Goal: Transaction & Acquisition: Obtain resource

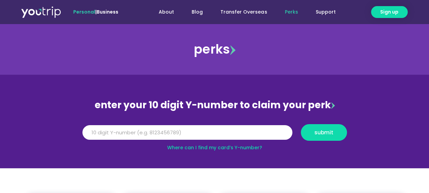
click at [233, 147] on link "Where can I find my card’s Y-number?" at bounding box center [214, 147] width 95 height 7
click at [158, 135] on input "Y Number" at bounding box center [187, 132] width 210 height 15
click at [56, 51] on div "perks" at bounding box center [214, 49] width 429 height 27
click at [109, 132] on input "5162" at bounding box center [187, 132] width 210 height 15
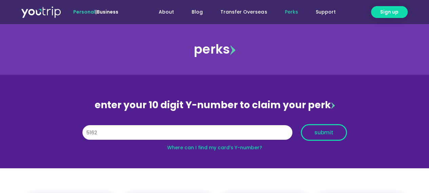
click at [336, 130] on span "submit" at bounding box center [324, 132] width 35 height 5
click at [102, 131] on input "5162400008753332" at bounding box center [187, 132] width 210 height 15
click at [332, 105] on img at bounding box center [333, 105] width 4 height 7
click at [180, 149] on link "Where can I find my card’s Y-number?" at bounding box center [214, 147] width 95 height 7
click at [117, 133] on input "0008753332" at bounding box center [187, 132] width 210 height 15
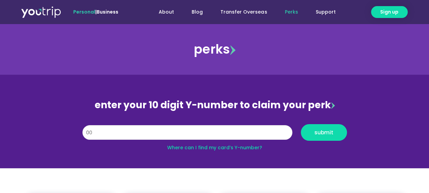
type input "0"
type input "8141767654"
click at [323, 130] on span "submit" at bounding box center [324, 132] width 19 height 5
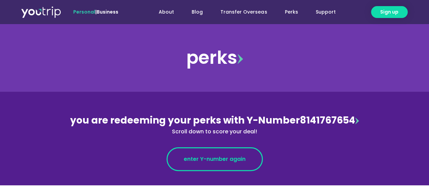
click at [207, 158] on span "enter Y-number again" at bounding box center [215, 159] width 62 height 8
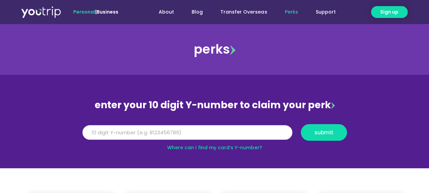
click at [205, 133] on input "Y Number" at bounding box center [187, 132] width 210 height 15
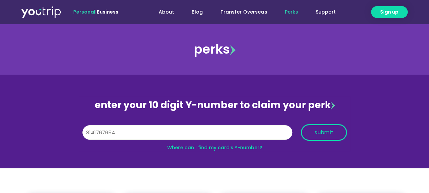
type input "8141767654"
click at [321, 132] on span "submit" at bounding box center [324, 132] width 19 height 5
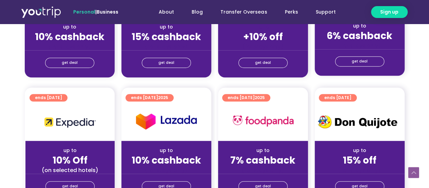
scroll to position [136, 0]
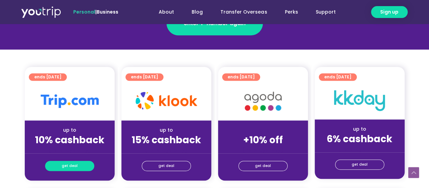
click at [71, 165] on span "get deal" at bounding box center [70, 166] width 16 height 10
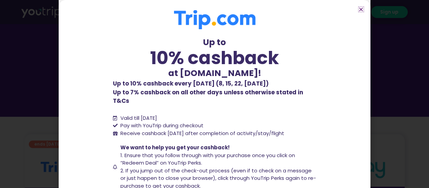
scroll to position [68, 0]
click at [360, 10] on icon "Close" at bounding box center [361, 9] width 5 height 5
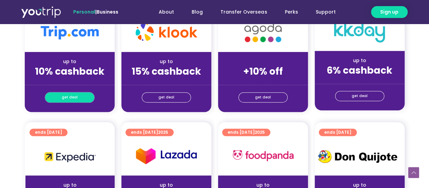
scroll to position [207, 0]
